Goal: Communication & Community: Answer question/provide support

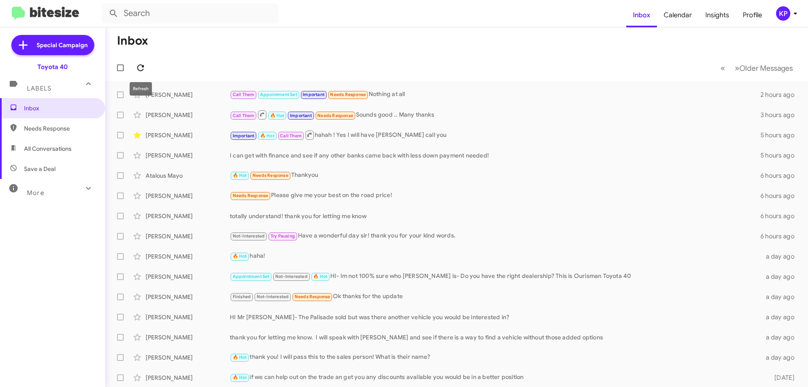
click at [139, 67] on icon at bounding box center [140, 68] width 10 height 10
click at [487, 91] on div "Call Them Appointment Set Important Needs Response How what number r they texti…" at bounding box center [499, 95] width 538 height 10
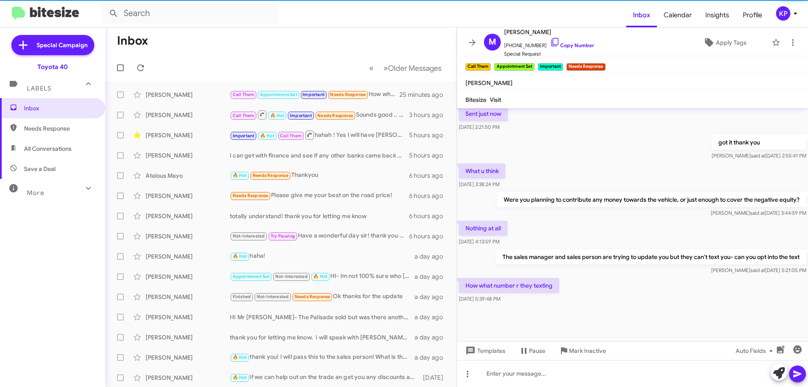
scroll to position [382, 0]
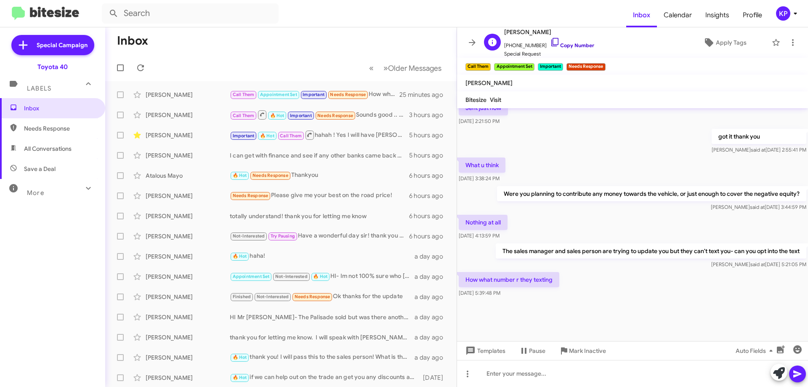
click at [562, 47] on link "Copy Number" at bounding box center [572, 45] width 44 height 6
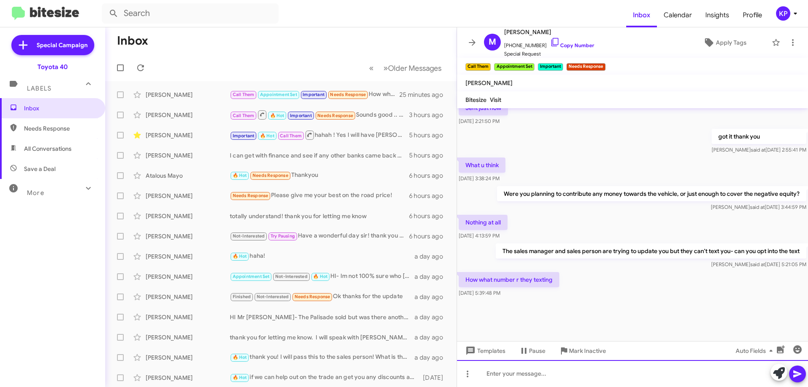
click at [540, 377] on div at bounding box center [632, 373] width 351 height 27
paste div
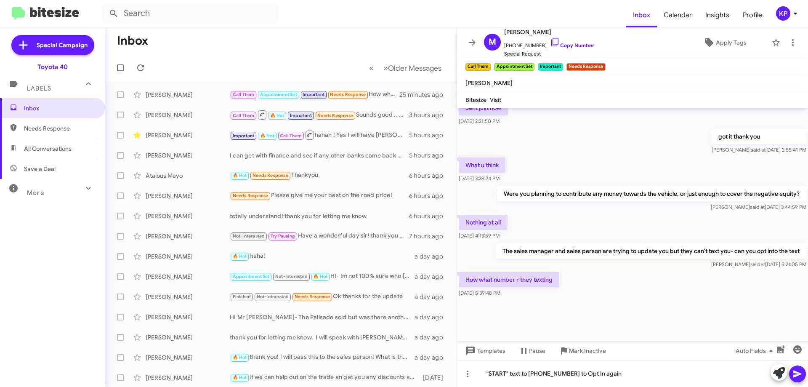
click at [794, 373] on icon at bounding box center [797, 373] width 8 height 7
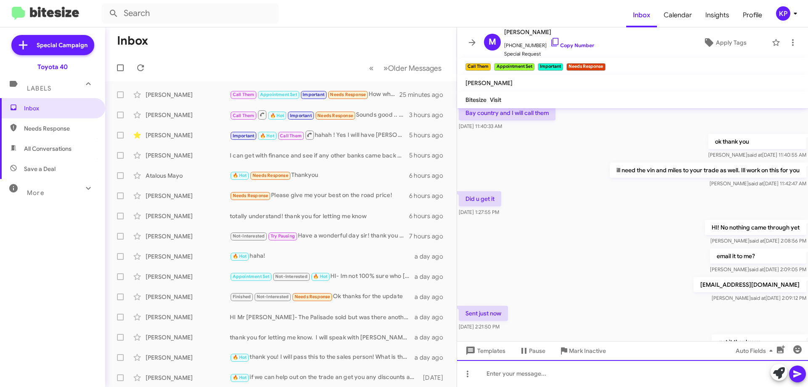
scroll to position [836, 0]
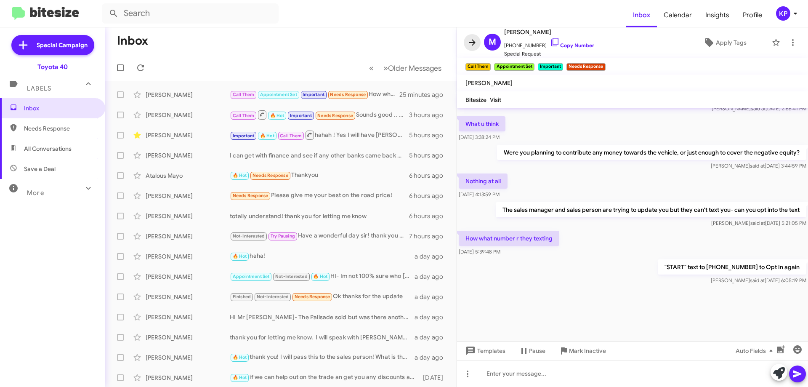
click at [471, 42] on icon at bounding box center [472, 42] width 10 height 10
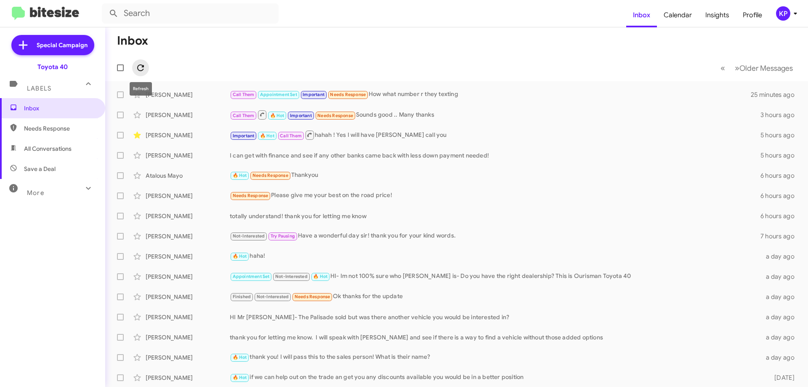
click at [141, 70] on icon at bounding box center [140, 67] width 7 height 7
click at [428, 92] on div "Call Them Appointment Set Important Needs Response START" at bounding box center [499, 95] width 538 height 10
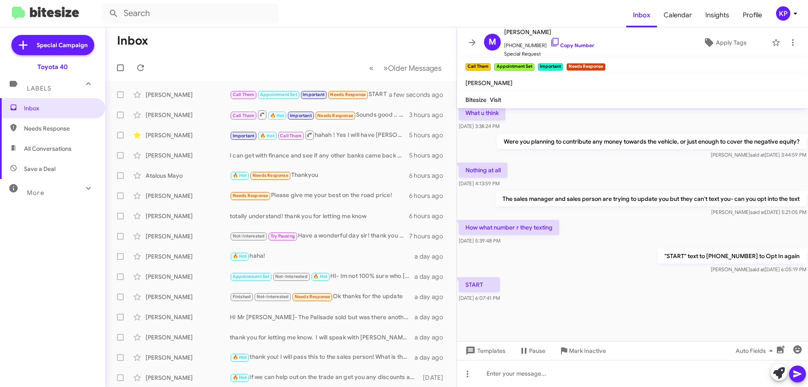
scroll to position [382, 0]
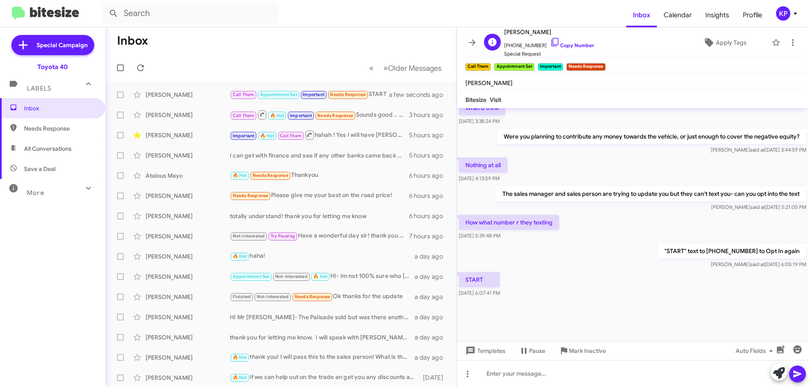
click at [575, 41] on span "[PHONE_NUMBER] Copy Number" at bounding box center [549, 43] width 90 height 13
click at [575, 47] on link "Copy Number" at bounding box center [572, 45] width 44 height 6
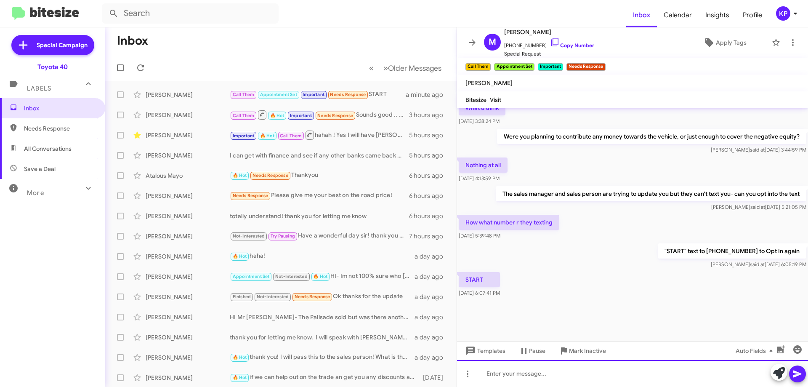
click at [526, 374] on div at bounding box center [632, 373] width 351 height 27
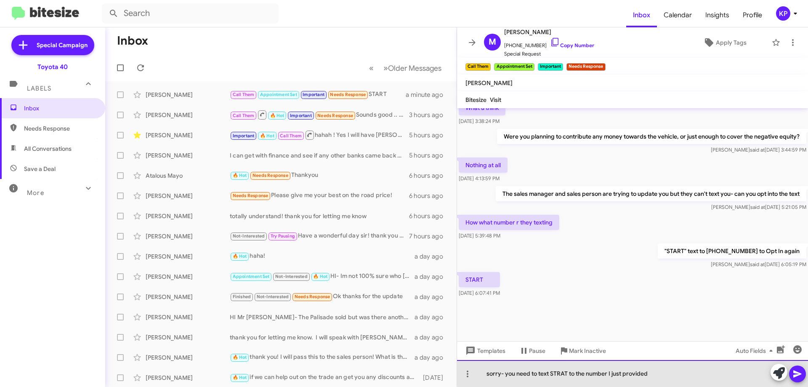
drag, startPoint x: 648, startPoint y: 372, endPoint x: 483, endPoint y: 372, distance: 164.5
click at [483, 372] on div "sorry- you need to text STRAT to the number I just provided" at bounding box center [632, 373] width 351 height 27
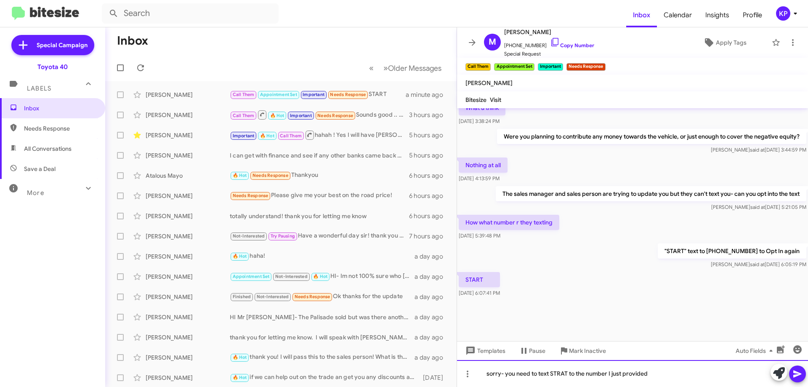
copy div "sorry- you need to text STRAT to the number I just provided"
click at [654, 375] on div "sorry- you need to text STRAT to the number I just provided" at bounding box center [632, 373] width 351 height 27
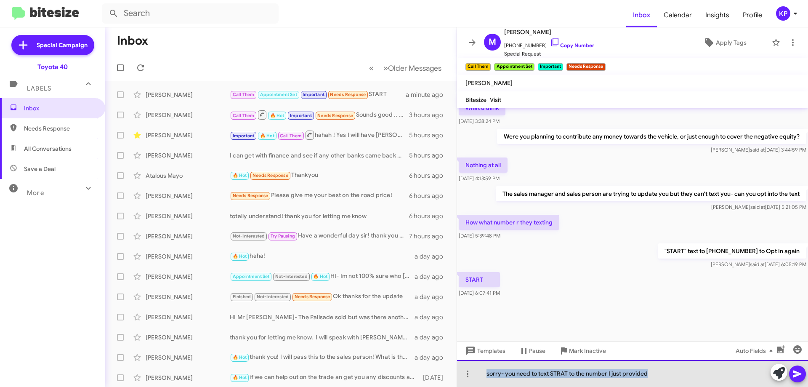
drag, startPoint x: 653, startPoint y: 375, endPoint x: 500, endPoint y: 381, distance: 153.2
click at [481, 380] on div "sorry- you need to text STRAT to the number I just provided" at bounding box center [632, 373] width 351 height 27
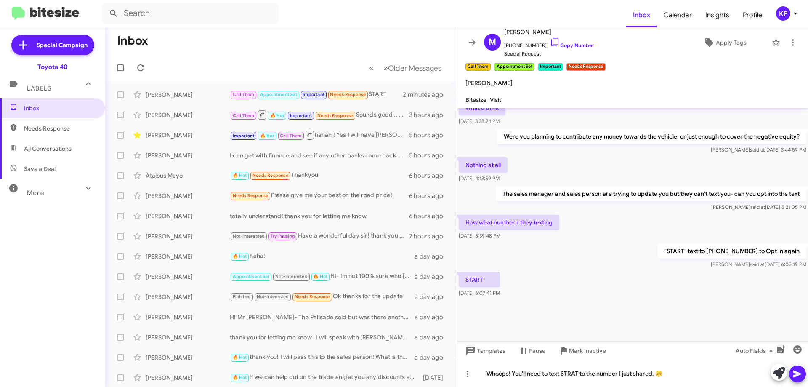
click at [800, 374] on icon at bounding box center [797, 373] width 8 height 7
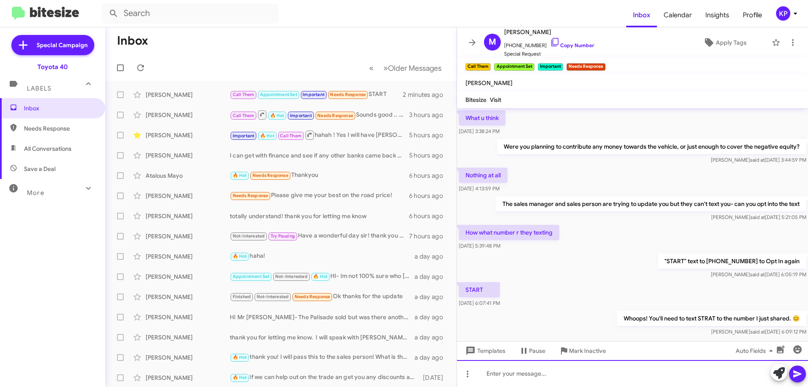
scroll to position [897, 0]
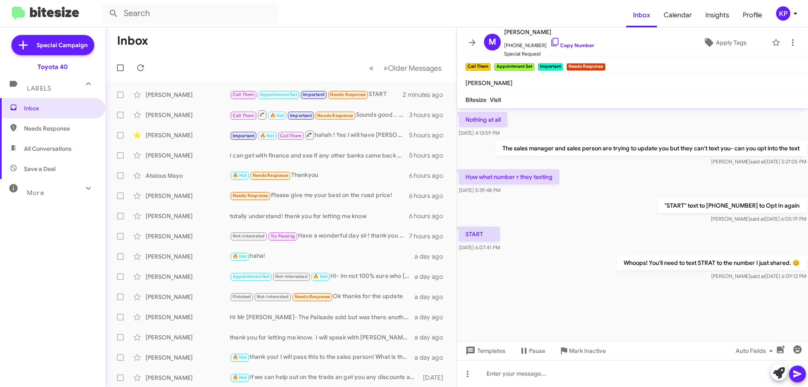
click at [463, 42] on mat-toolbar "M [PERSON_NAME] [PHONE_NUMBER] Copy Number Special Request Apply Tags" at bounding box center [632, 42] width 351 height 30
click at [470, 42] on icon at bounding box center [472, 42] width 7 height 6
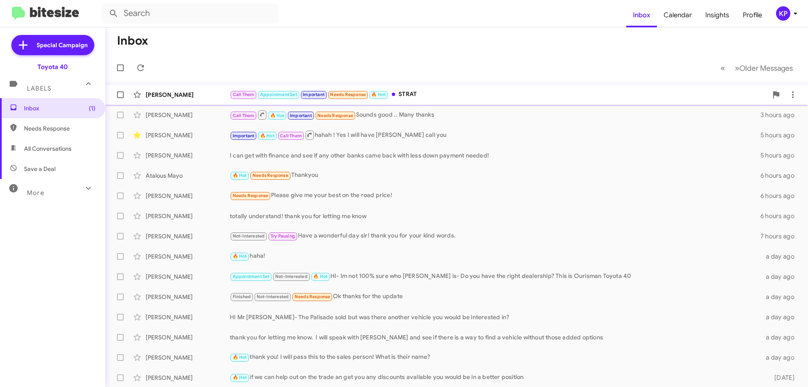
click at [216, 101] on div "[PERSON_NAME] Call Them Appointment Set Important Needs Response 🔥 Hot STRAT a …" at bounding box center [456, 94] width 689 height 17
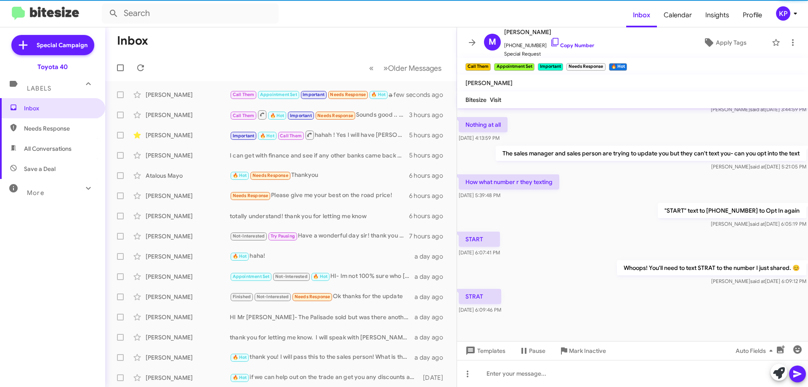
scroll to position [382, 0]
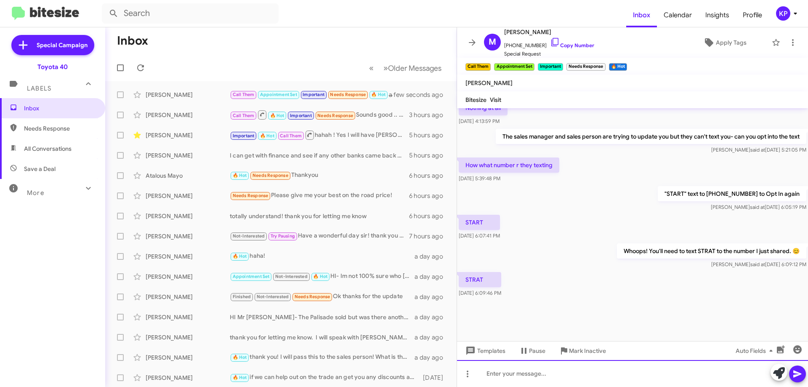
click at [541, 374] on div at bounding box center [632, 373] width 351 height 27
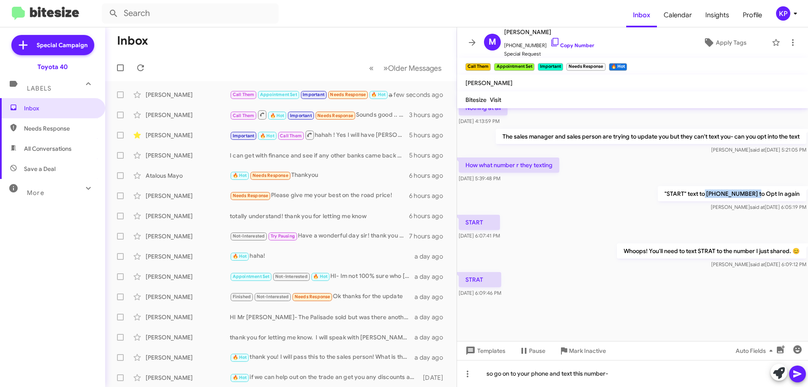
drag, startPoint x: 706, startPoint y: 193, endPoint x: 752, endPoint y: 194, distance: 46.3
click at [752, 194] on p ""START" text to [PHONE_NUMBER] to Opt In again" at bounding box center [732, 193] width 149 height 15
copy p "[PHONE_NUMBER]"
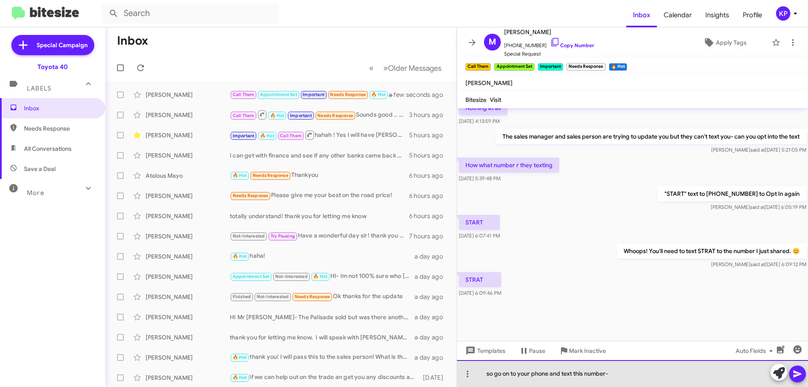
click at [644, 373] on div "so go on to your phone and text this number-" at bounding box center [632, 373] width 351 height 27
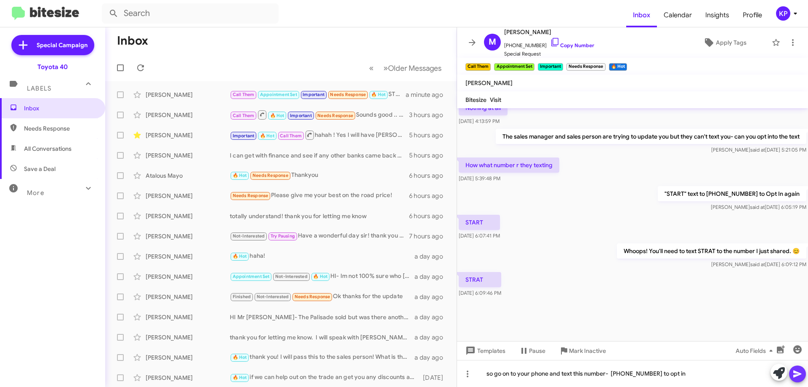
click at [797, 374] on icon at bounding box center [797, 373] width 8 height 7
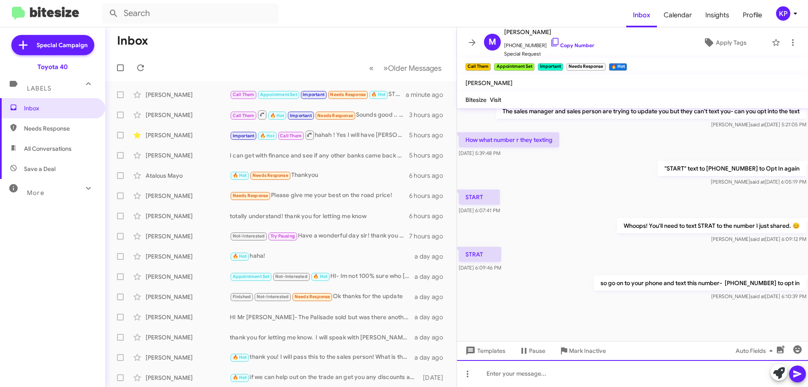
scroll to position [958, 0]
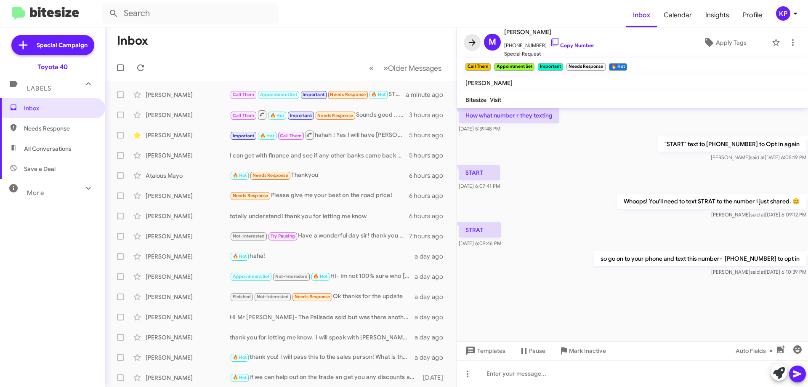
click at [470, 42] on icon at bounding box center [472, 42] width 10 height 10
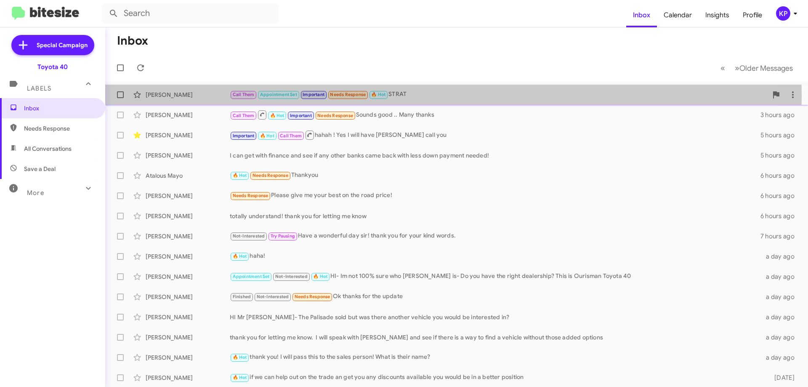
click at [202, 96] on div "[PERSON_NAME]" at bounding box center [188, 94] width 84 height 8
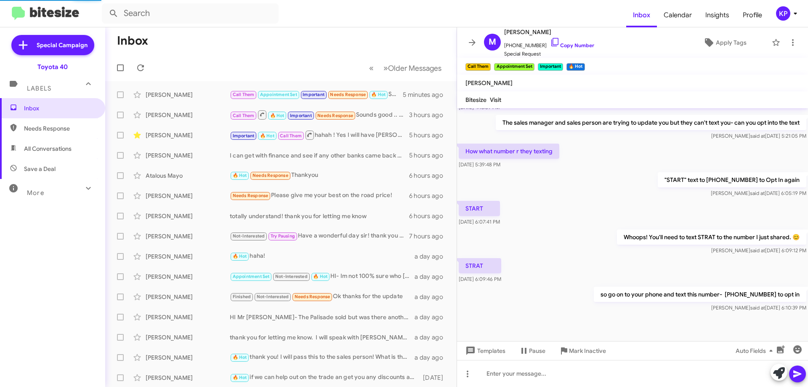
scroll to position [382, 0]
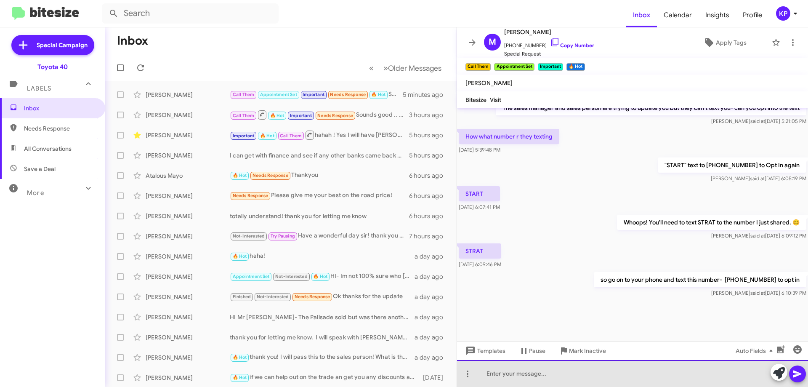
click at [575, 377] on div at bounding box center [632, 373] width 351 height 27
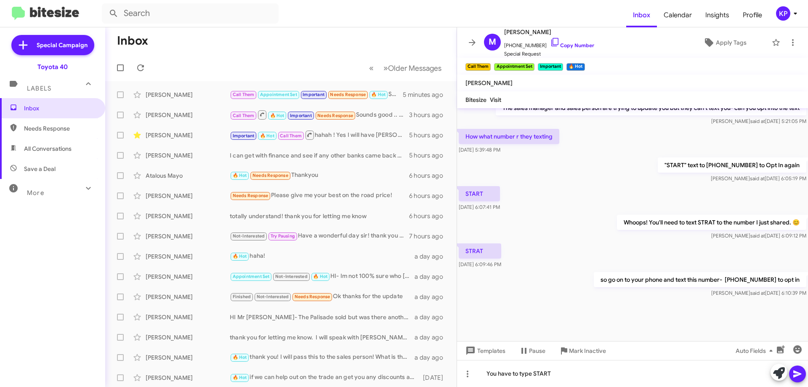
click at [794, 374] on icon at bounding box center [797, 374] width 10 height 10
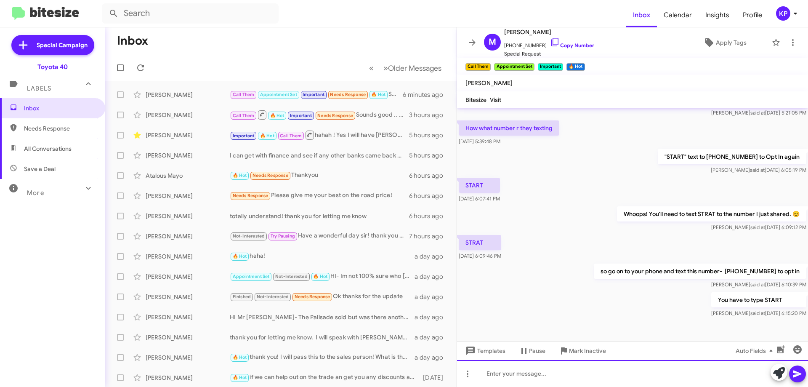
scroll to position [1020, 0]
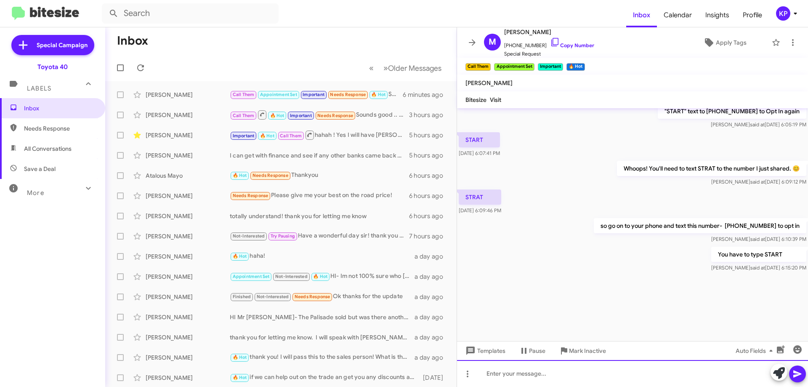
click at [564, 378] on div at bounding box center [632, 373] width 351 height 27
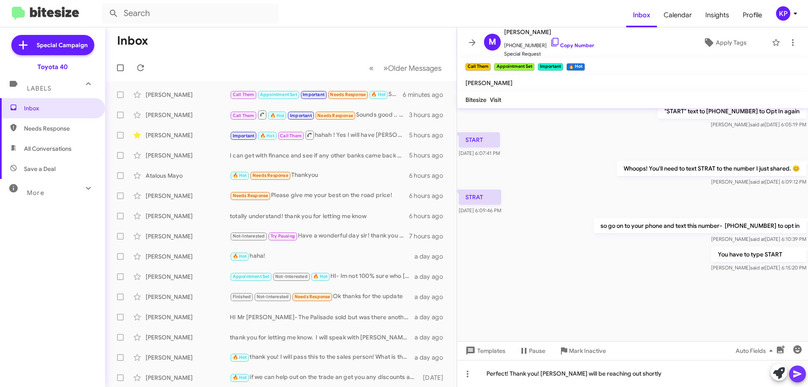
click at [794, 372] on icon at bounding box center [797, 373] width 8 height 7
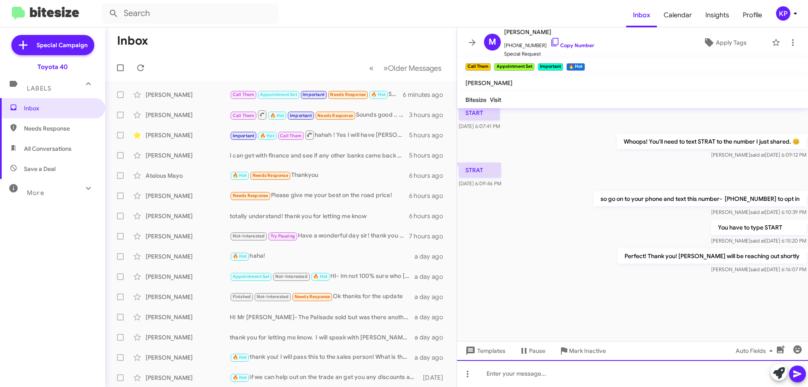
scroll to position [1051, 0]
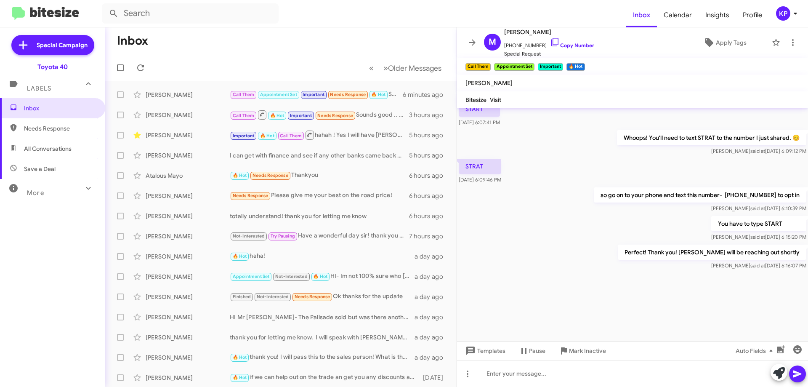
click at [470, 41] on icon at bounding box center [472, 42] width 10 height 10
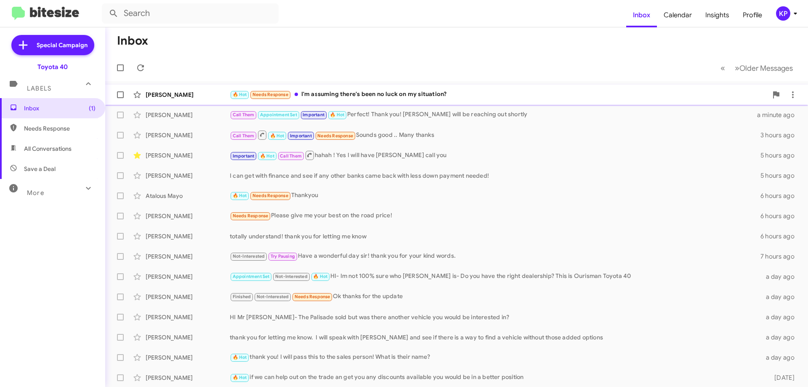
click at [214, 94] on div "[PERSON_NAME]" at bounding box center [188, 94] width 84 height 8
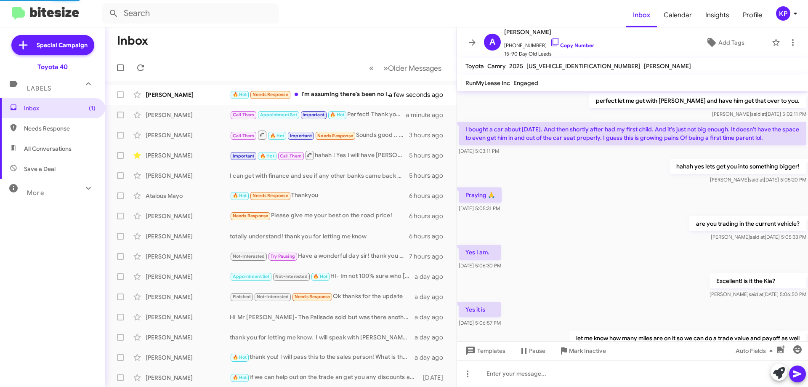
scroll to position [348, 0]
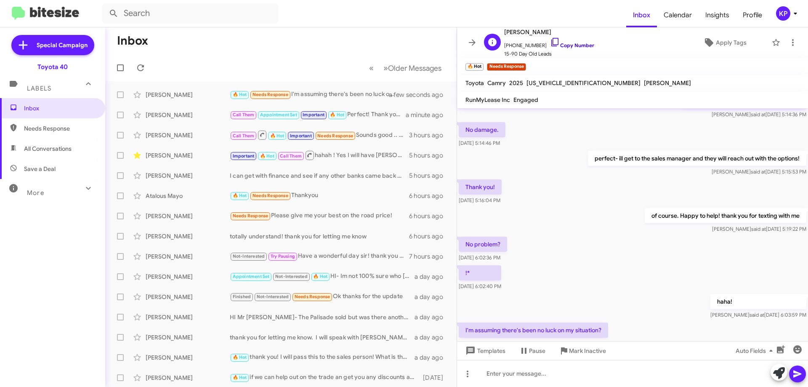
click at [573, 45] on link "Copy Number" at bounding box center [572, 45] width 44 height 6
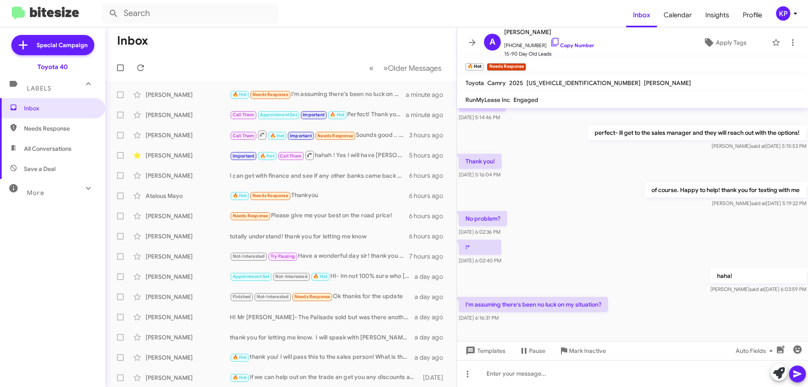
scroll to position [398, 0]
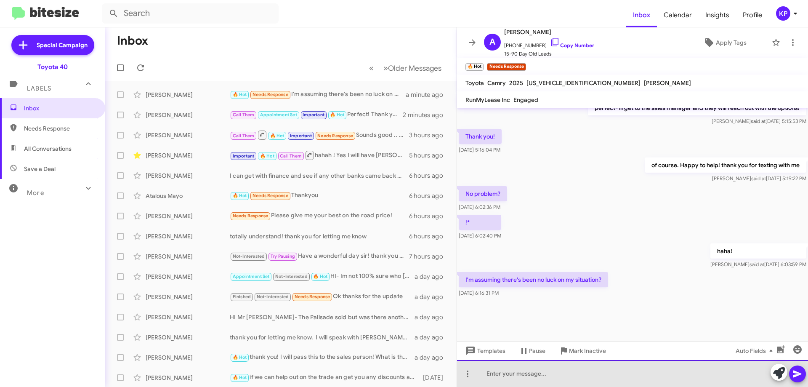
click at [541, 378] on div at bounding box center [632, 373] width 351 height 27
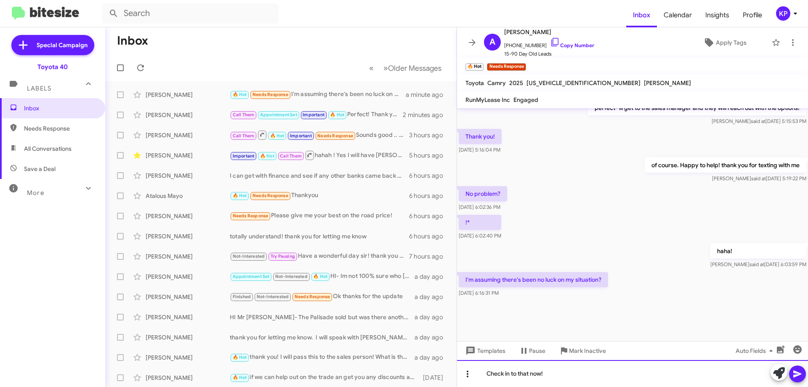
drag, startPoint x: 566, startPoint y: 377, endPoint x: 475, endPoint y: 377, distance: 90.5
click at [475, 377] on div "Check in to that now!" at bounding box center [632, 373] width 351 height 27
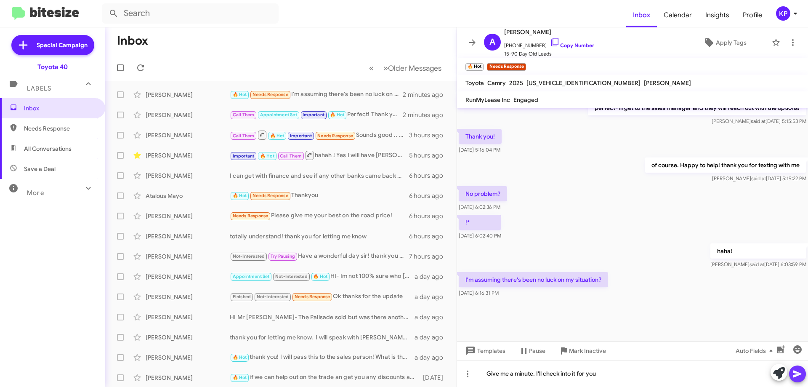
click at [800, 373] on icon at bounding box center [797, 373] width 8 height 7
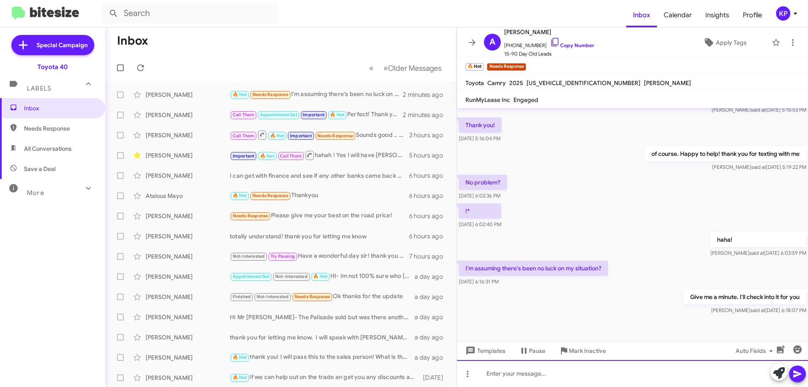
scroll to position [2827, 0]
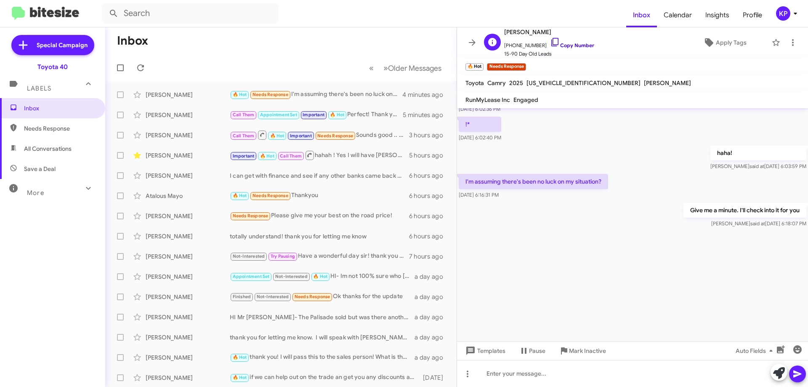
click at [570, 45] on link "Copy Number" at bounding box center [572, 45] width 44 height 6
click at [473, 41] on icon at bounding box center [472, 42] width 7 height 6
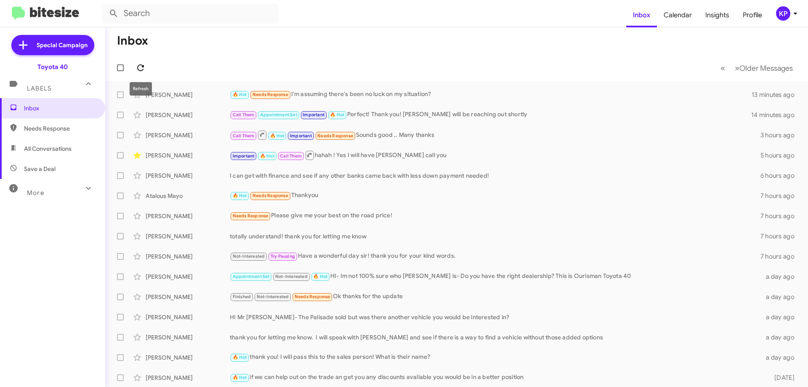
click at [142, 70] on icon at bounding box center [140, 68] width 10 height 10
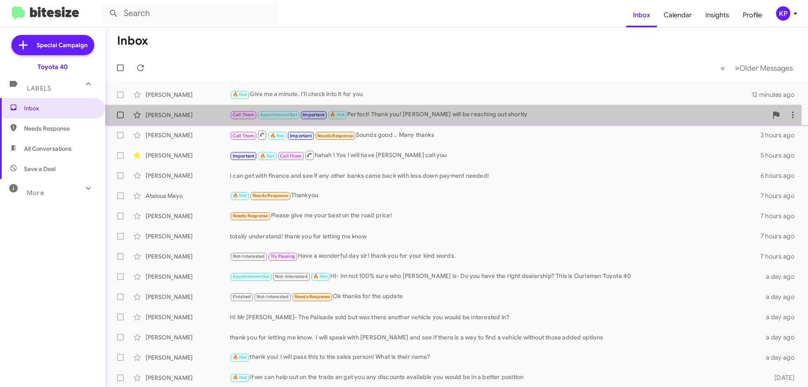
click at [202, 114] on div "[PERSON_NAME]" at bounding box center [188, 115] width 84 height 8
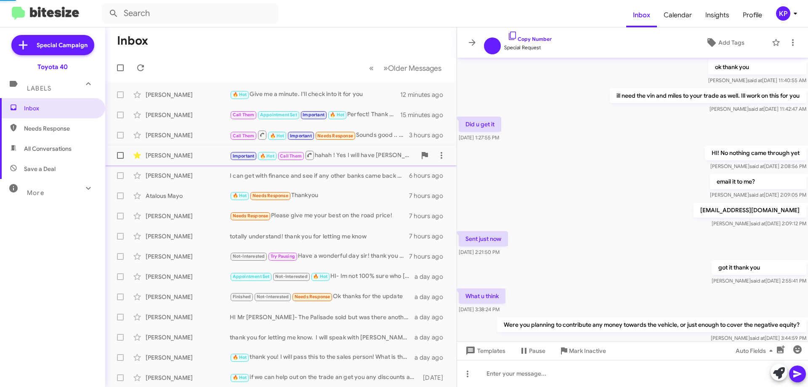
scroll to position [331, 0]
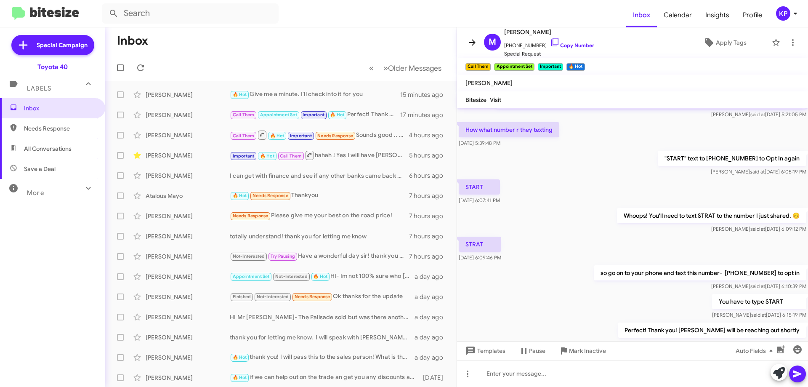
click at [470, 45] on icon at bounding box center [472, 42] width 10 height 10
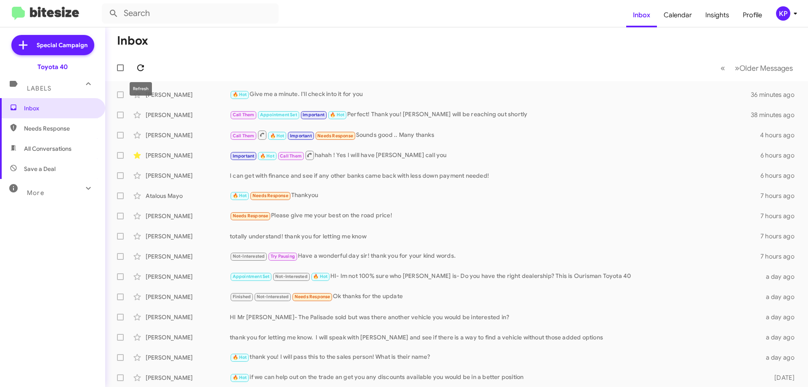
click at [143, 69] on icon at bounding box center [140, 68] width 10 height 10
click at [136, 70] on icon at bounding box center [140, 68] width 10 height 10
